Goal: Find specific page/section: Find specific page/section

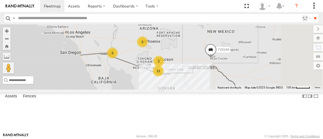
scroll to position [177, 0]
click at [0, 0] on div "715147" at bounding box center [0, 0] width 0 height 0
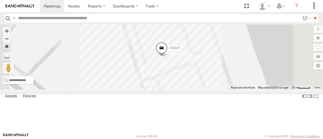
click at [168, 57] on span at bounding box center [162, 49] width 12 height 15
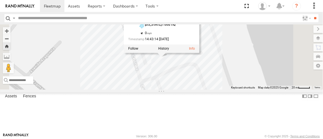
click at [0, 0] on div "715147" at bounding box center [0, 0] width 0 height 0
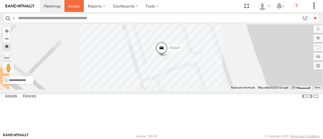
click at [75, 7] on span at bounding box center [74, 5] width 12 height 5
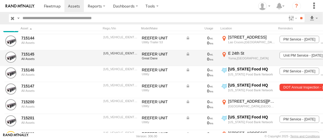
scroll to position [126, 0]
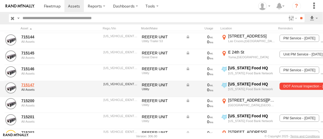
click at [33, 83] on link "715147" at bounding box center [48, 85] width 54 height 5
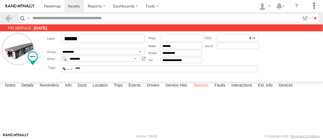
click at [205, 90] on label "Sensors" at bounding box center [201, 86] width 20 height 8
click at [223, 90] on label "Faults" at bounding box center [220, 86] width 16 height 8
click at [287, 90] on label "Devices" at bounding box center [286, 86] width 20 height 8
click at [0, 0] on div at bounding box center [0, 0] width 0 height 0
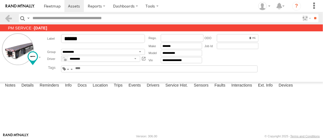
click at [0, 0] on div at bounding box center [0, 0] width 0 height 0
click at [0, 0] on div "015910001552416" at bounding box center [0, 0] width 0 height 0
click at [0, 0] on div at bounding box center [0, 0] width 0 height 0
click at [77, 7] on span at bounding box center [74, 5] width 12 height 5
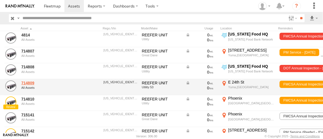
click at [30, 82] on link "714809" at bounding box center [48, 83] width 54 height 5
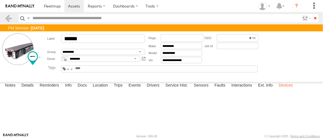
click at [286, 90] on label "Devices" at bounding box center [286, 86] width 20 height 8
click at [0, 0] on div at bounding box center [0, 0] width 0 height 0
click at [7, 19] on link at bounding box center [8, 18] width 8 height 8
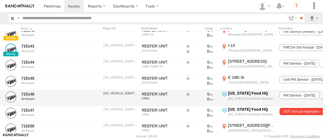
scroll to position [126, 0]
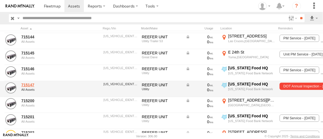
click at [28, 85] on link "715147" at bounding box center [48, 85] width 54 height 5
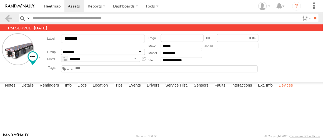
click at [289, 90] on label "Devices" at bounding box center [286, 86] width 20 height 8
click at [0, 0] on div at bounding box center [0, 0] width 0 height 0
click at [53, 7] on span at bounding box center [52, 5] width 17 height 5
